Goal: Transaction & Acquisition: Subscribe to service/newsletter

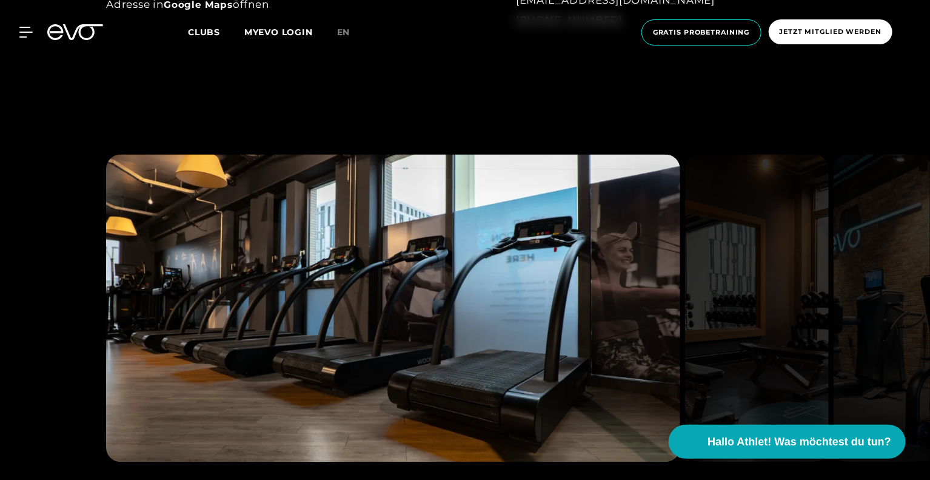
scroll to position [1273, 0]
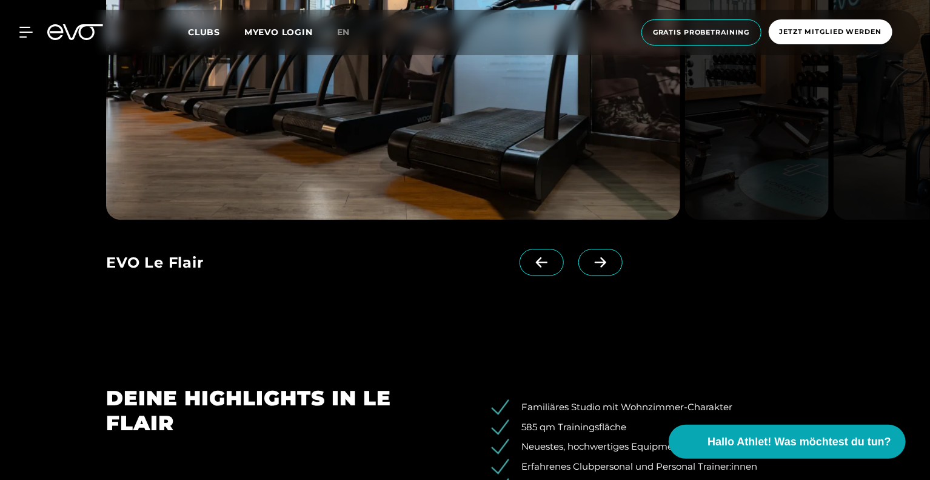
click at [590, 266] on icon at bounding box center [600, 261] width 21 height 11
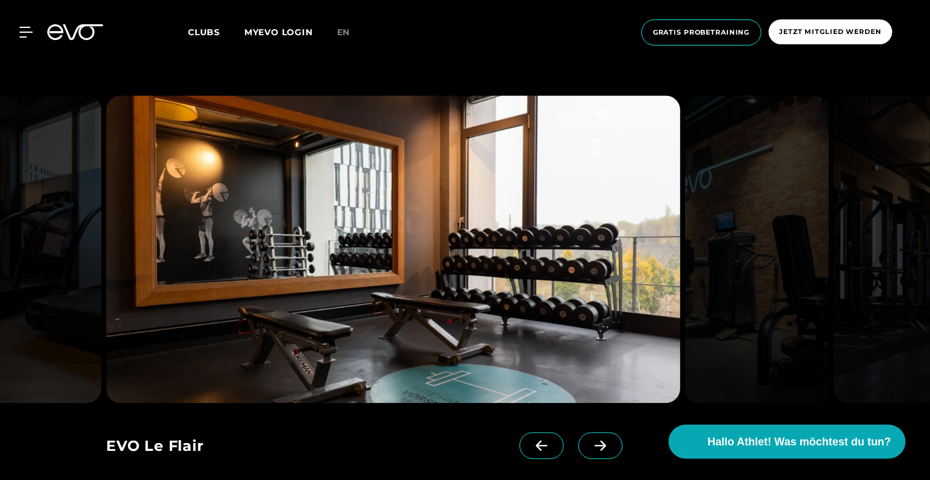
scroll to position [1152, 0]
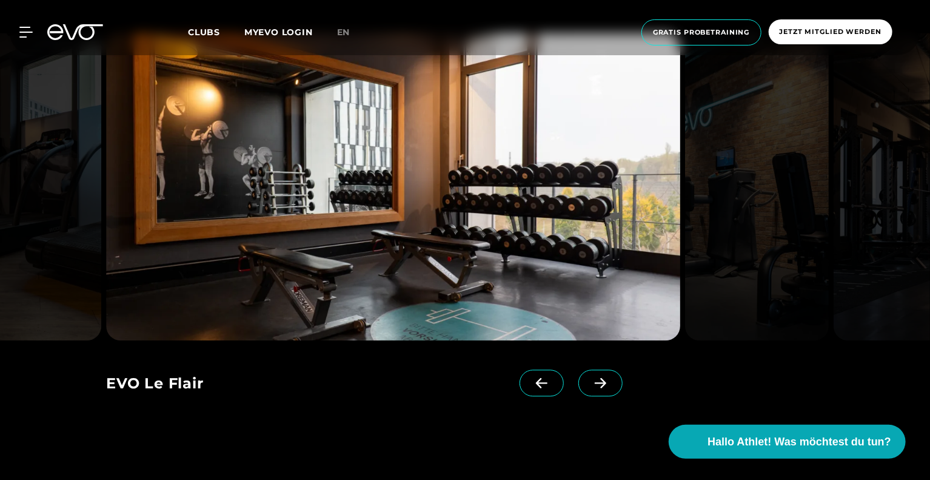
click at [595, 384] on icon at bounding box center [601, 383] width 12 height 10
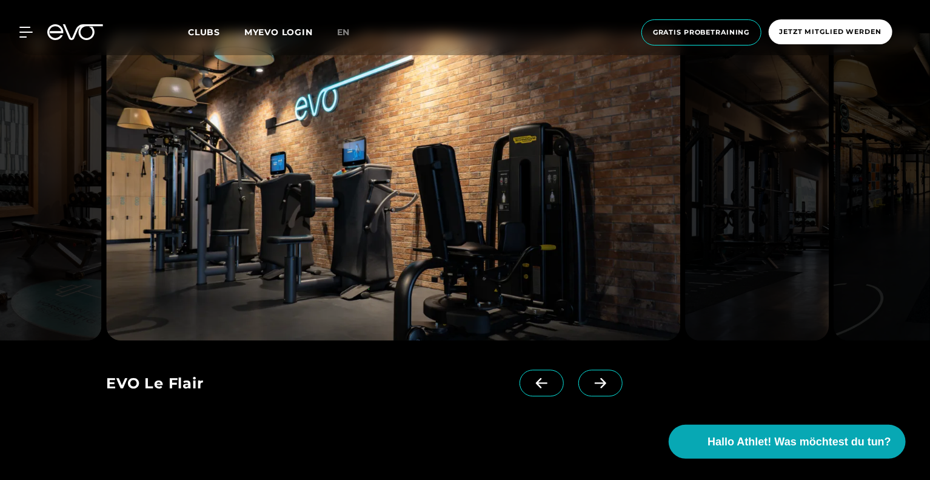
click at [595, 384] on icon at bounding box center [601, 383] width 12 height 10
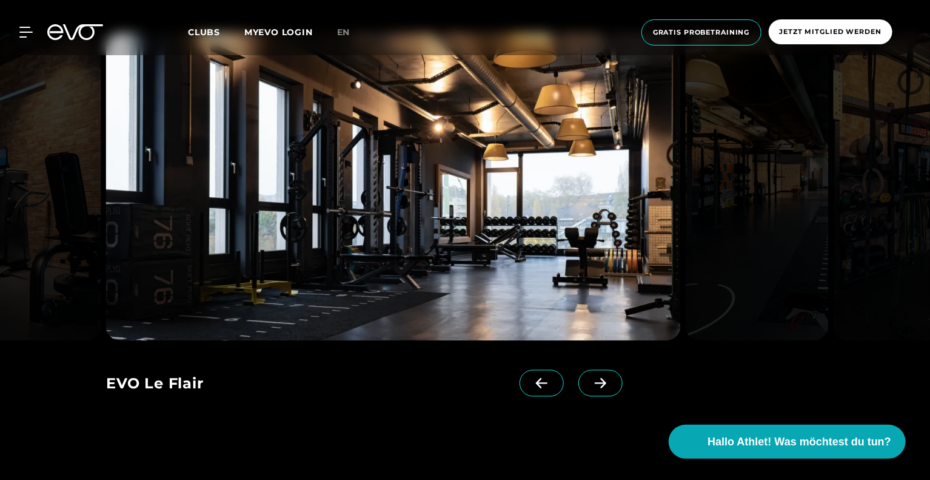
click at [595, 384] on icon at bounding box center [601, 383] width 12 height 10
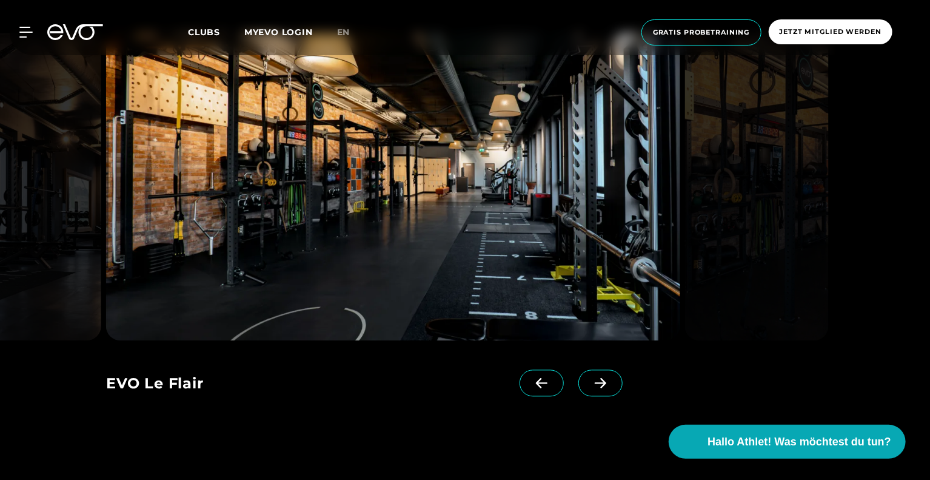
click at [595, 384] on icon at bounding box center [601, 383] width 12 height 10
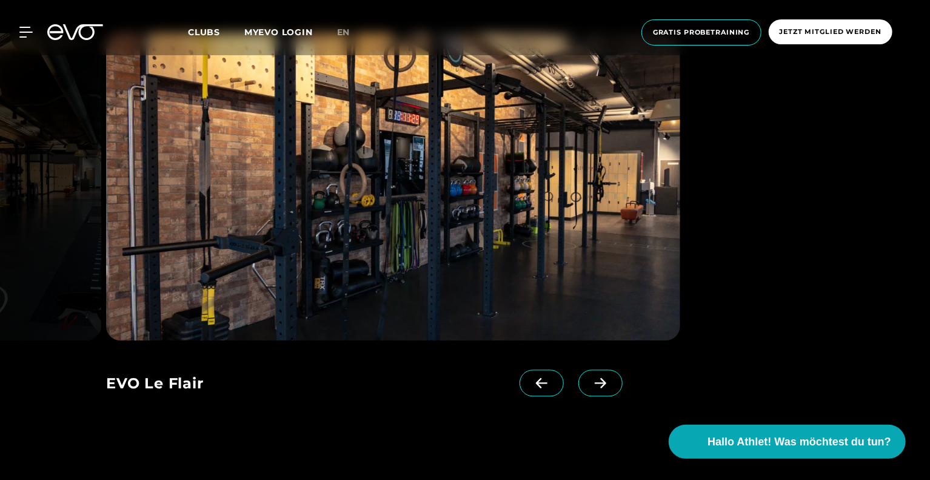
click at [595, 384] on icon at bounding box center [601, 383] width 12 height 10
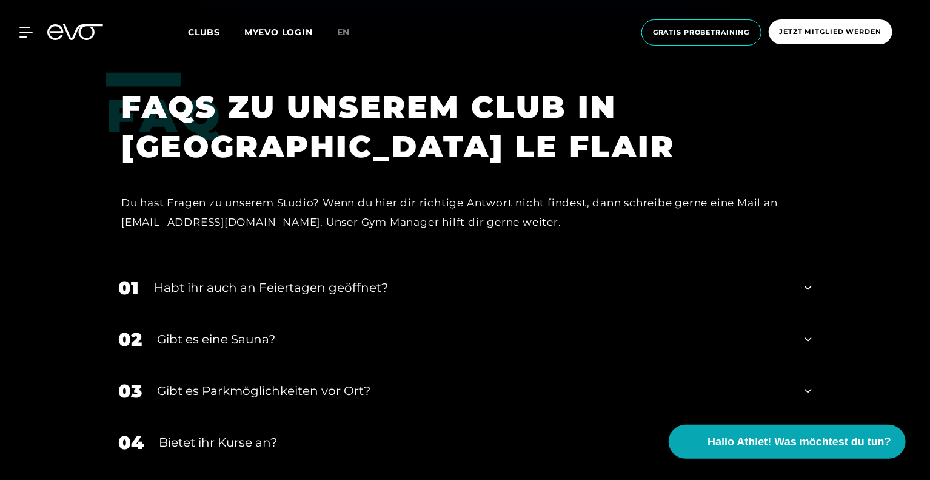
scroll to position [3759, 0]
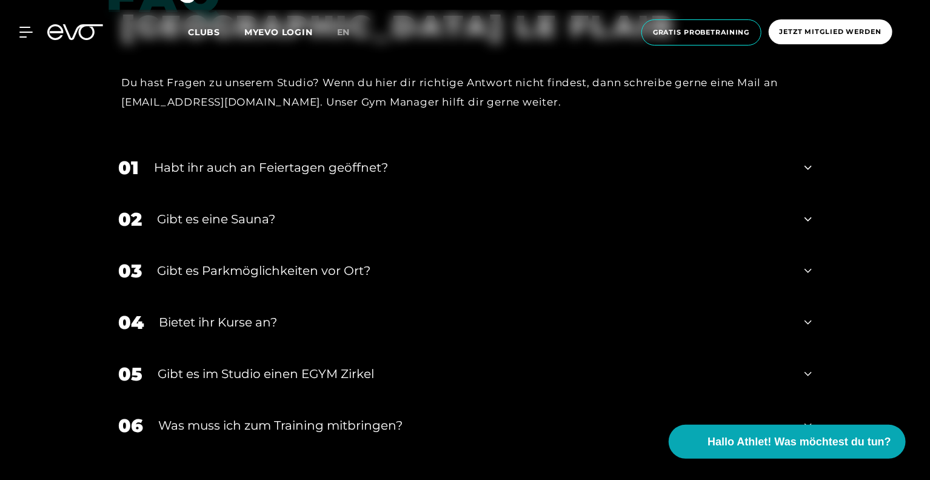
click at [326, 166] on div "Habt ihr auch an Feiertagen geöffnet?" at bounding box center [471, 167] width 635 height 18
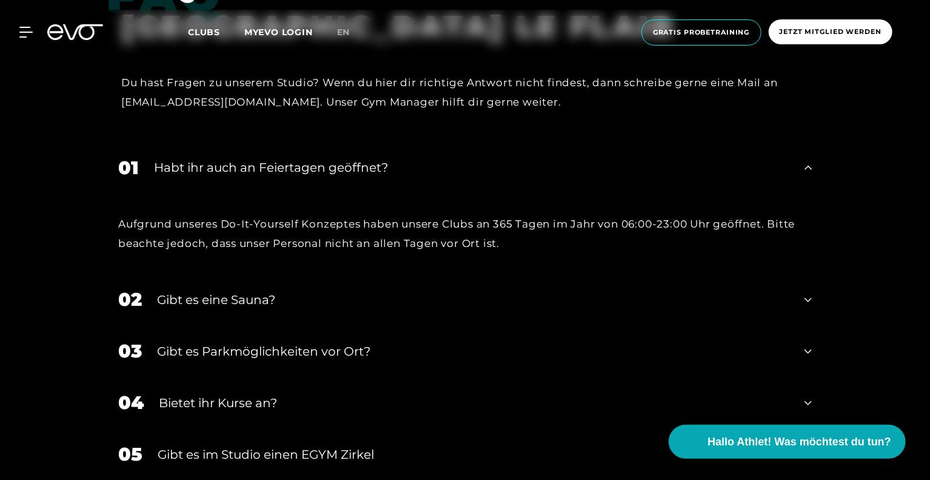
click at [326, 166] on div "Habt ihr auch an Feiertagen geöffnet?" at bounding box center [471, 167] width 635 height 18
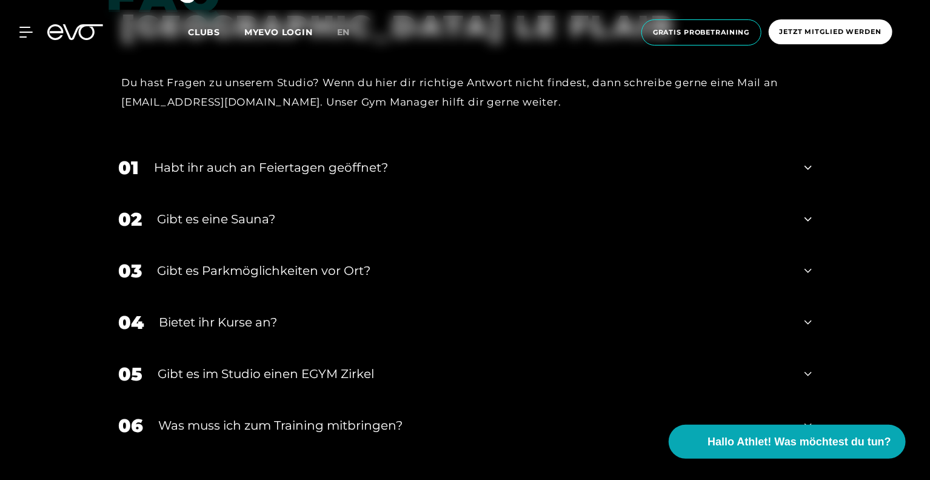
click at [216, 220] on div "Gibt es eine Sauna?" at bounding box center [473, 219] width 632 height 18
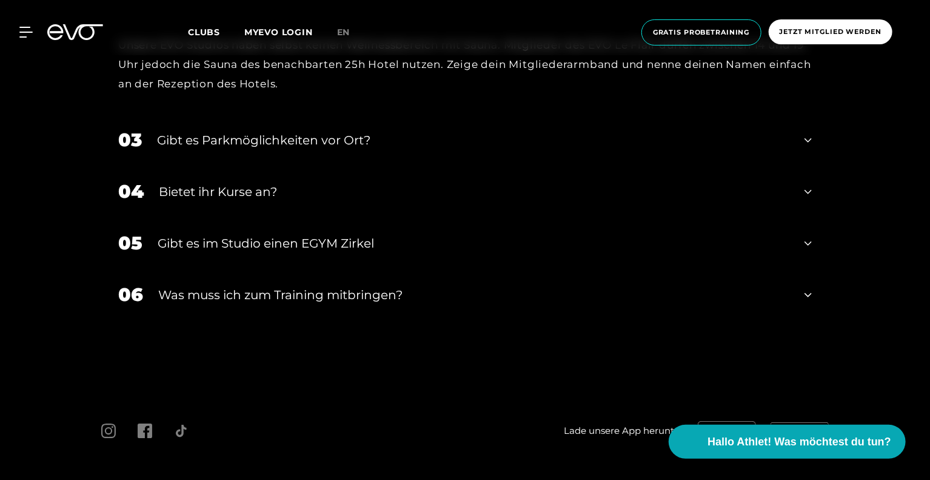
scroll to position [4001, 0]
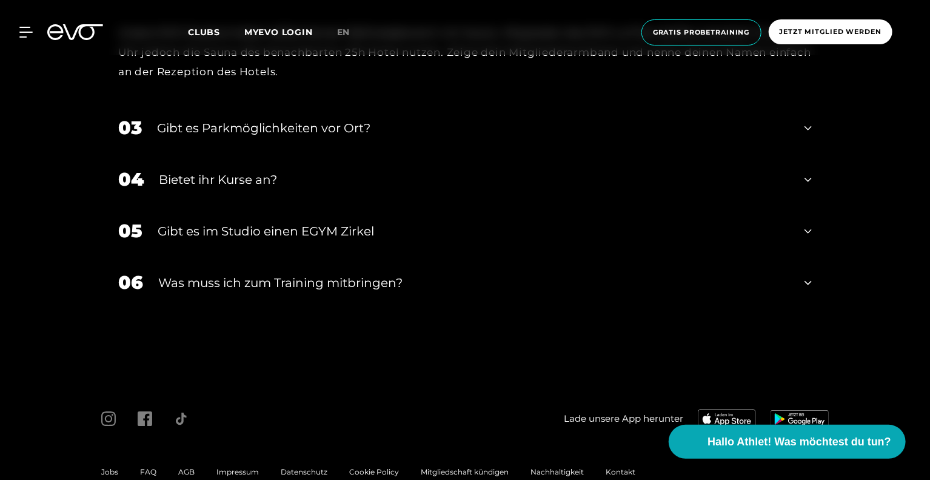
click at [202, 178] on div "Bietet ihr Kurse an?" at bounding box center [474, 179] width 630 height 18
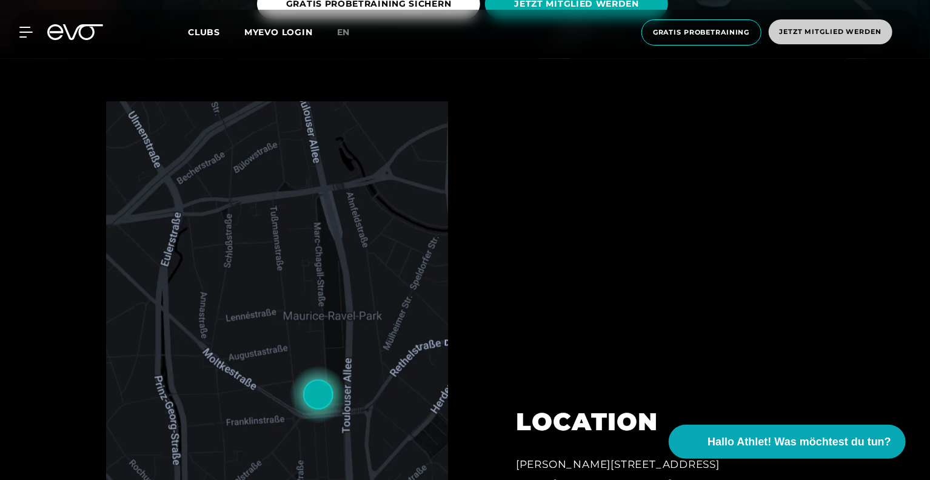
scroll to position [393, 0]
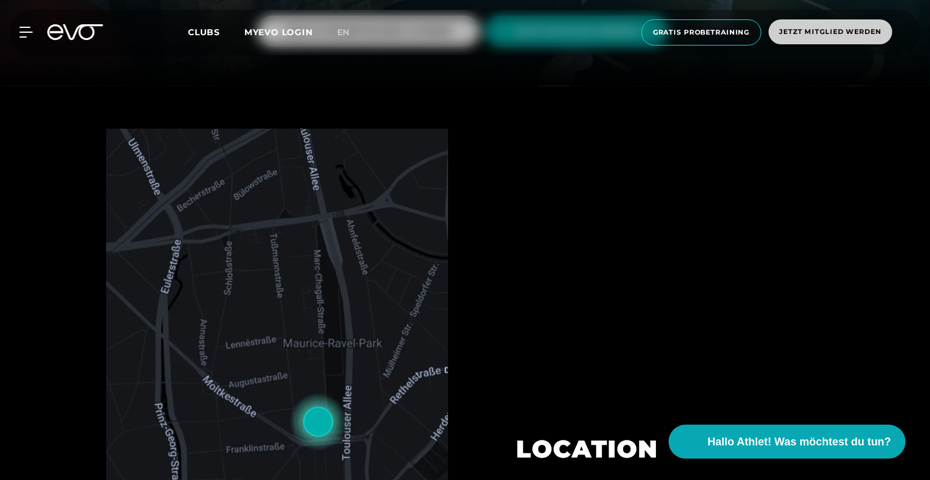
click at [843, 31] on span "Jetzt Mitglied werden" at bounding box center [831, 32] width 102 height 10
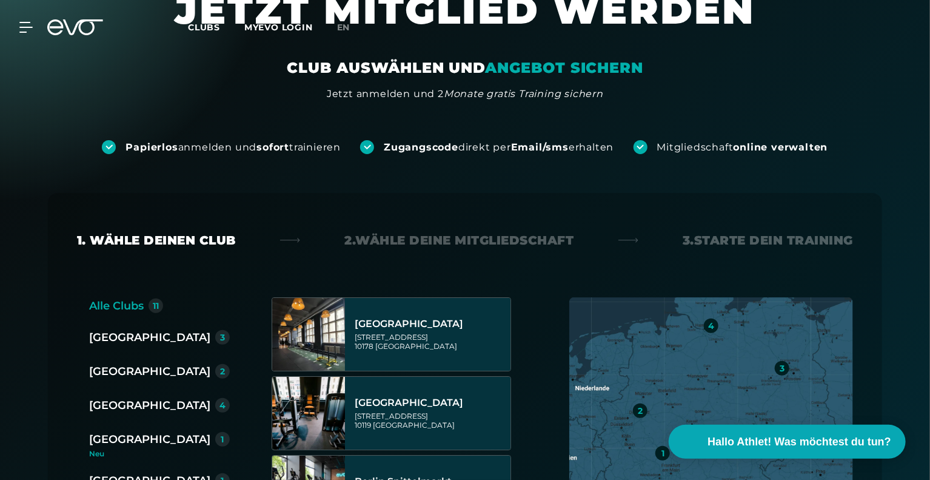
scroll to position [182, 0]
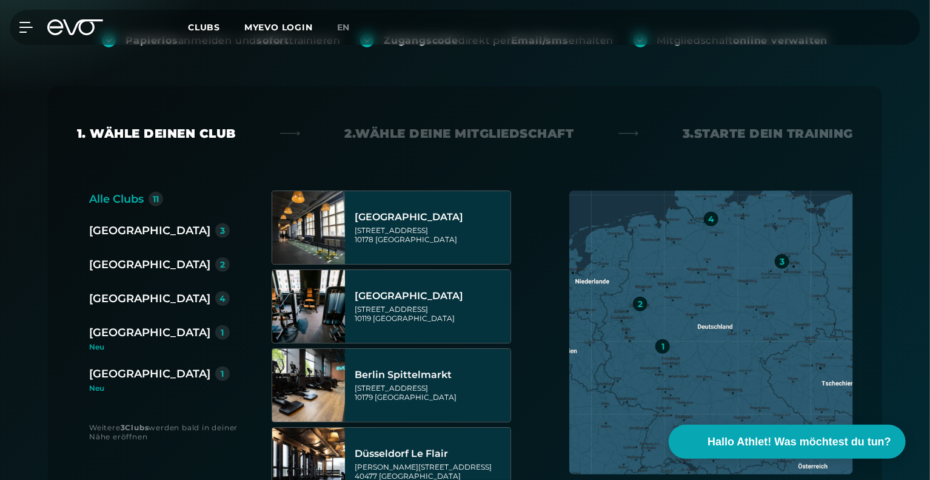
click at [112, 259] on div "[GEOGRAPHIC_DATA]" at bounding box center [149, 264] width 121 height 17
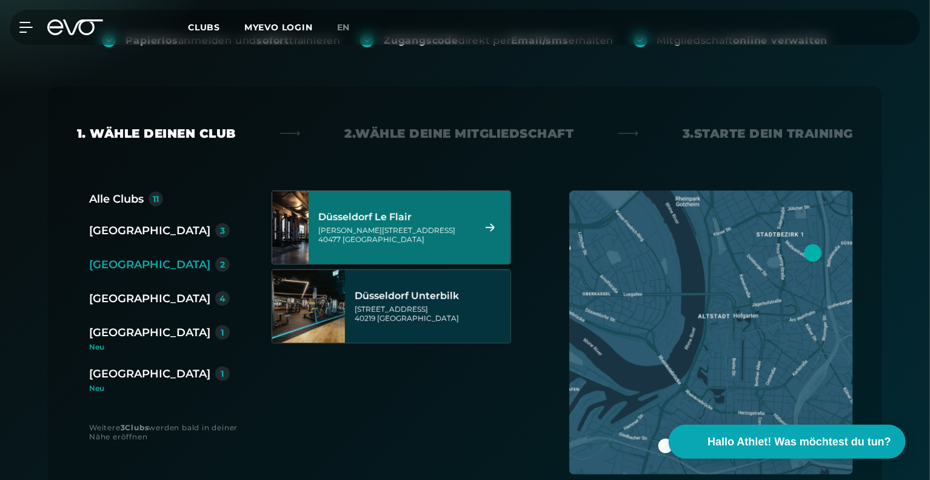
click at [390, 219] on div "Düsseldorf Le Flair" at bounding box center [394, 217] width 152 height 12
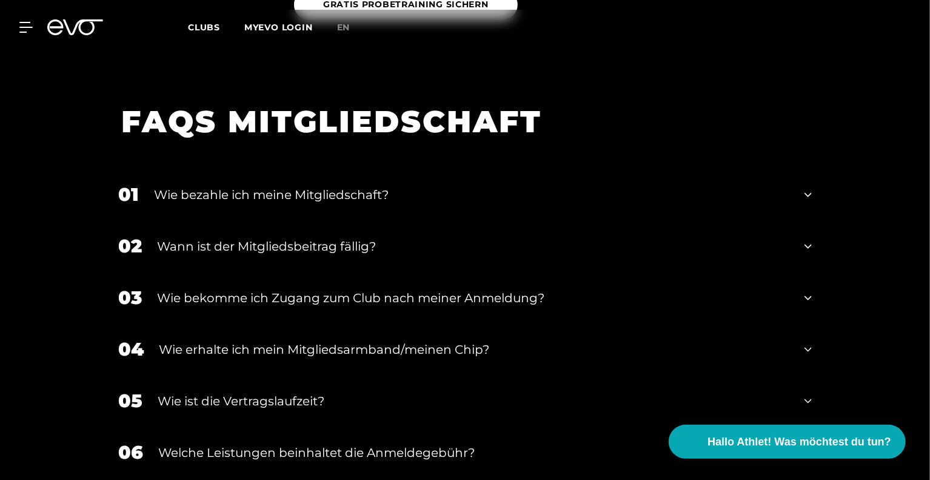
scroll to position [2026, 0]
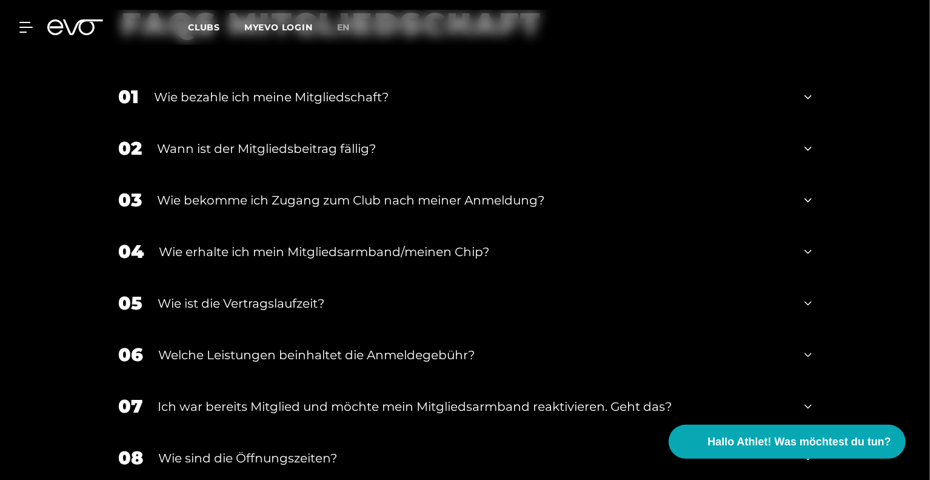
click at [299, 88] on div "Wie bezahle ich meine Mitgliedschaft?" at bounding box center [471, 97] width 635 height 18
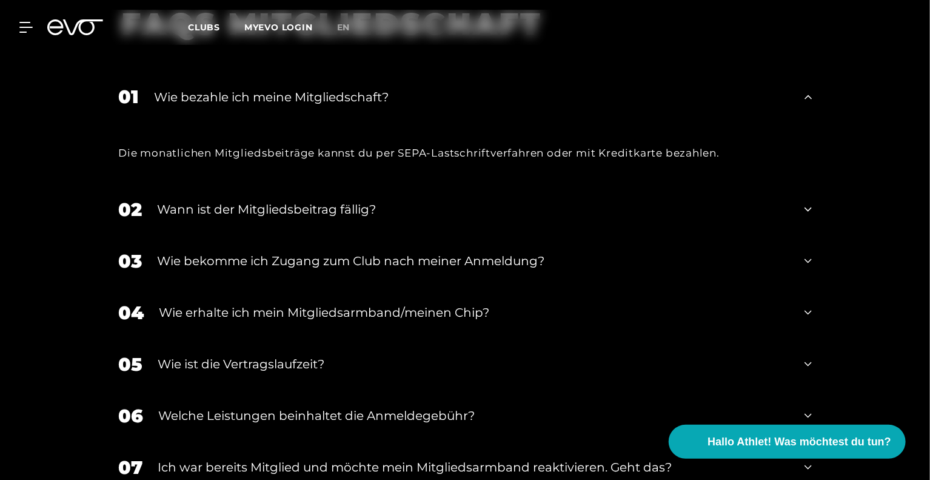
click at [296, 200] on div "Wann ist der Mitgliedsbeitrag fällig?" at bounding box center [473, 209] width 632 height 18
